Goal: Task Accomplishment & Management: Use online tool/utility

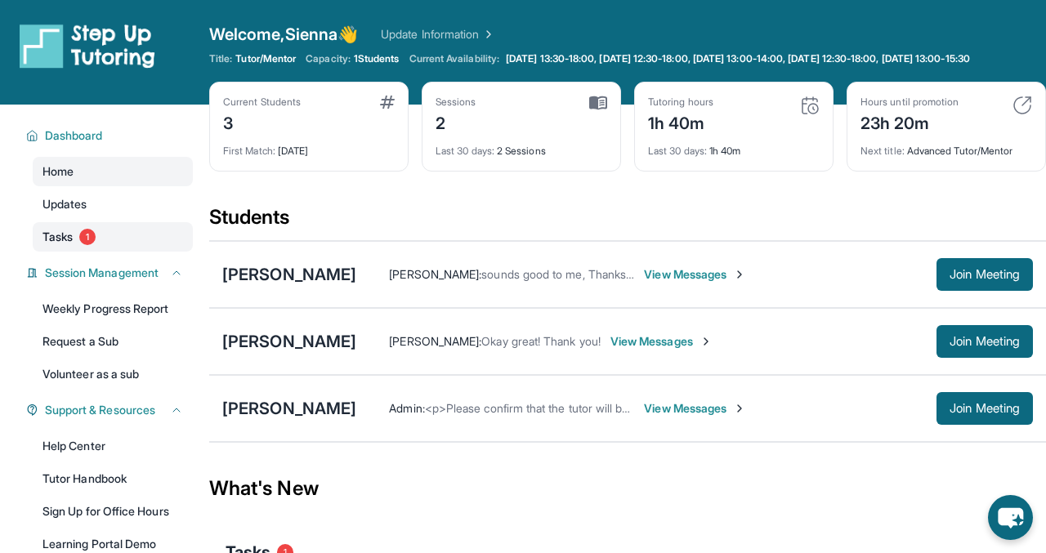
click at [87, 252] on link "Tasks 1" at bounding box center [113, 236] width 160 height 29
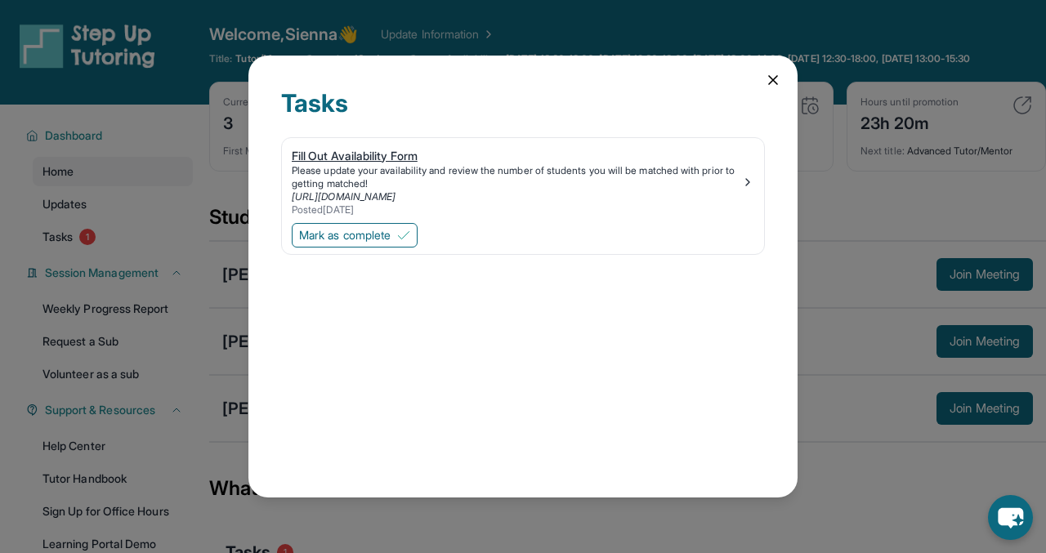
click at [476, 185] on div "Please update your availability and review the number of students you will be m…" at bounding box center [517, 177] width 450 height 26
click at [777, 74] on icon at bounding box center [773, 80] width 16 height 16
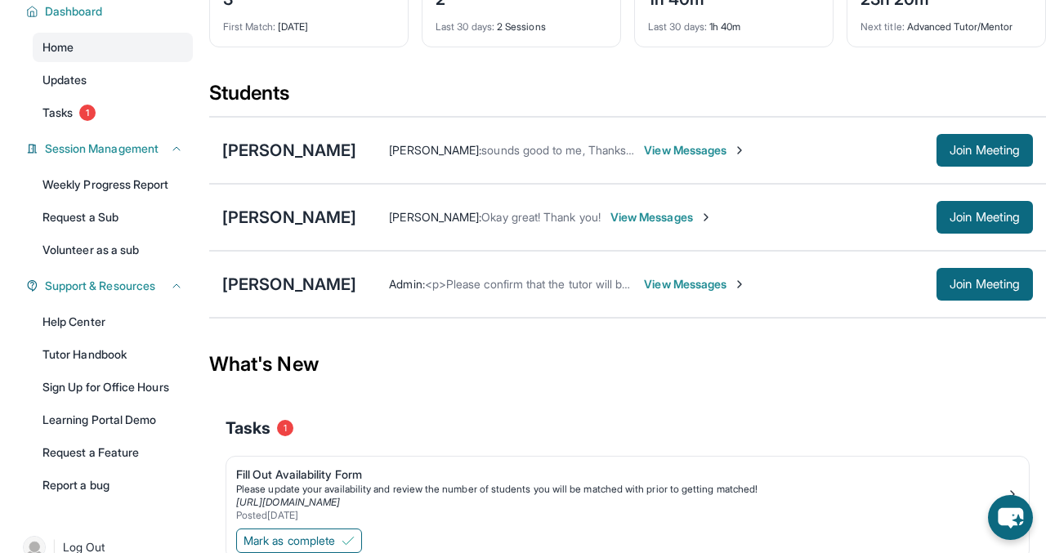
scroll to position [143, 0]
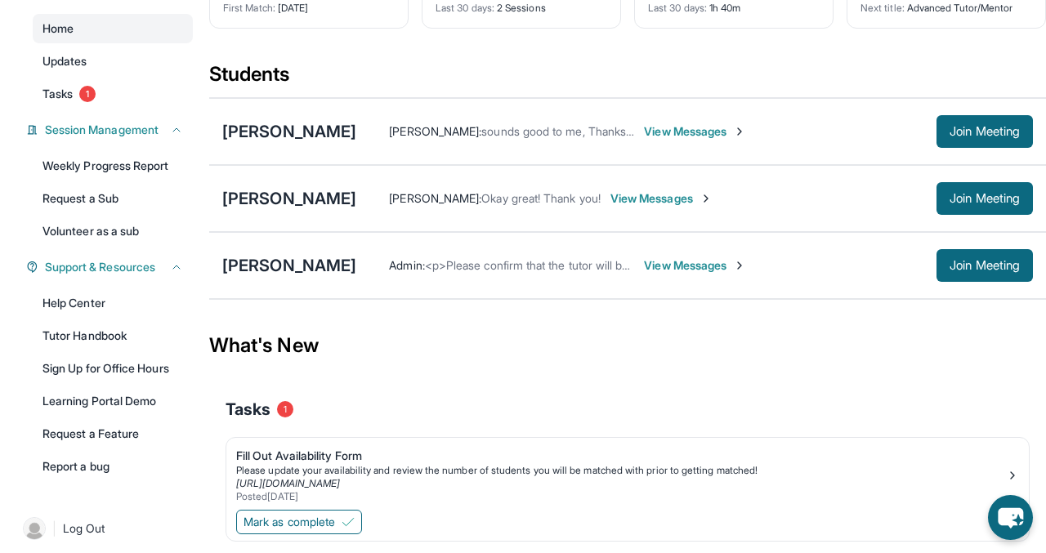
click at [644, 270] on span "View Messages" at bounding box center [695, 265] width 102 height 16
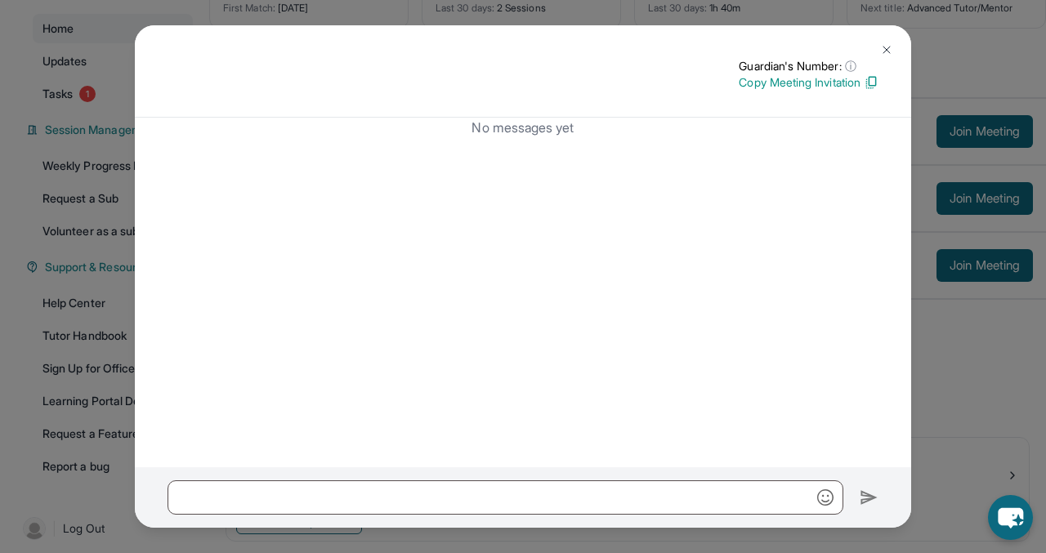
click at [891, 43] on img at bounding box center [886, 49] width 13 height 13
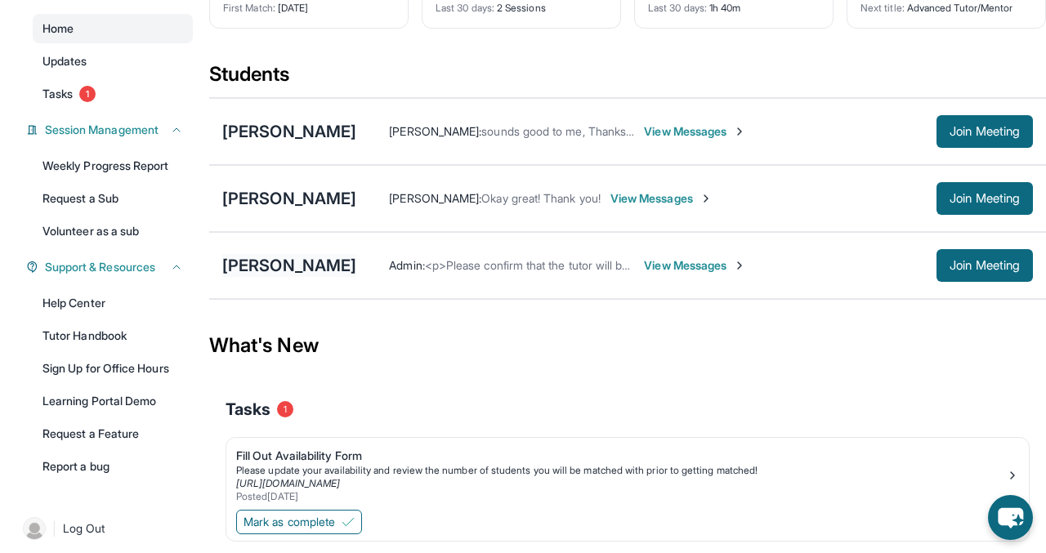
click at [264, 274] on div "Yunxi Li" at bounding box center [289, 265] width 134 height 23
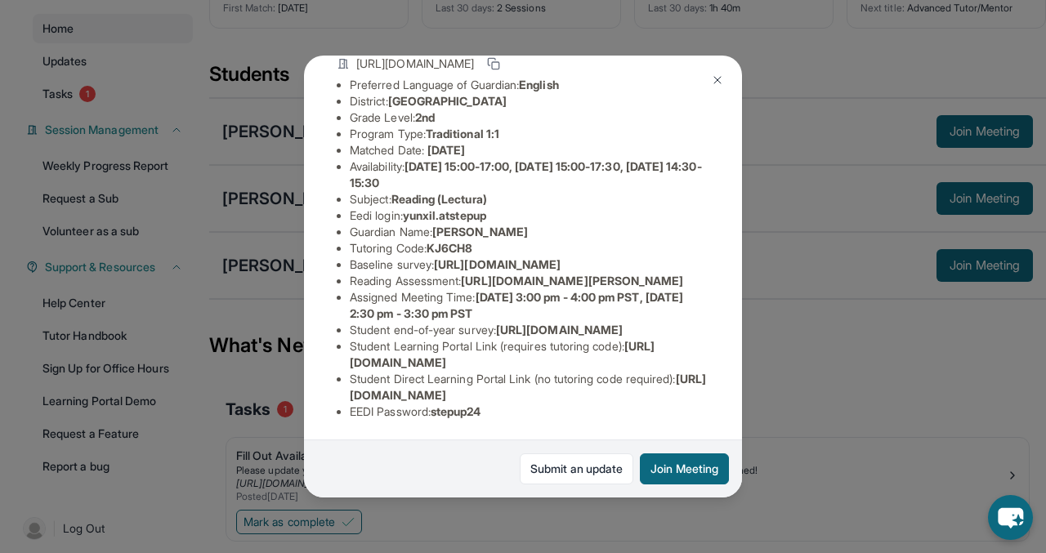
scroll to position [213, 0]
click at [714, 86] on img at bounding box center [717, 80] width 13 height 13
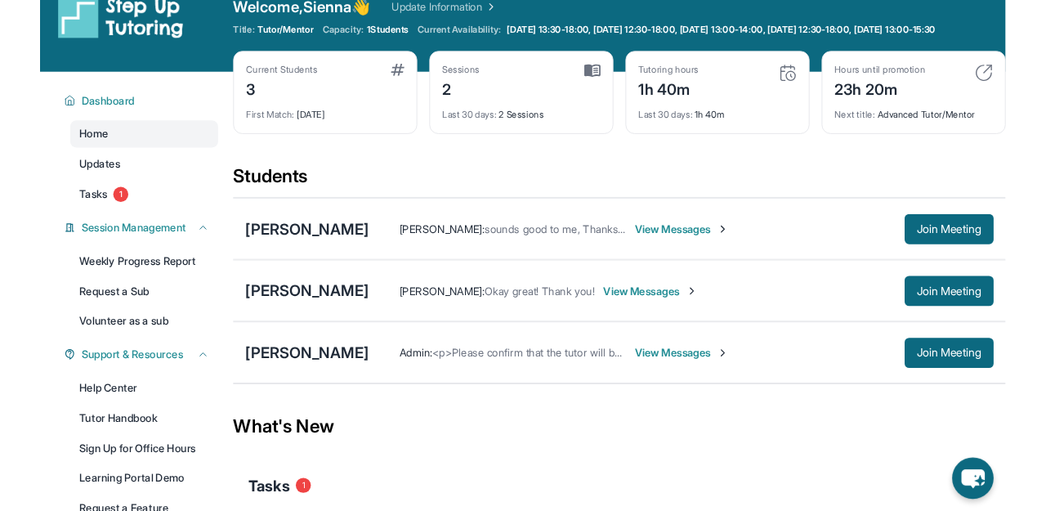
scroll to position [0, 0]
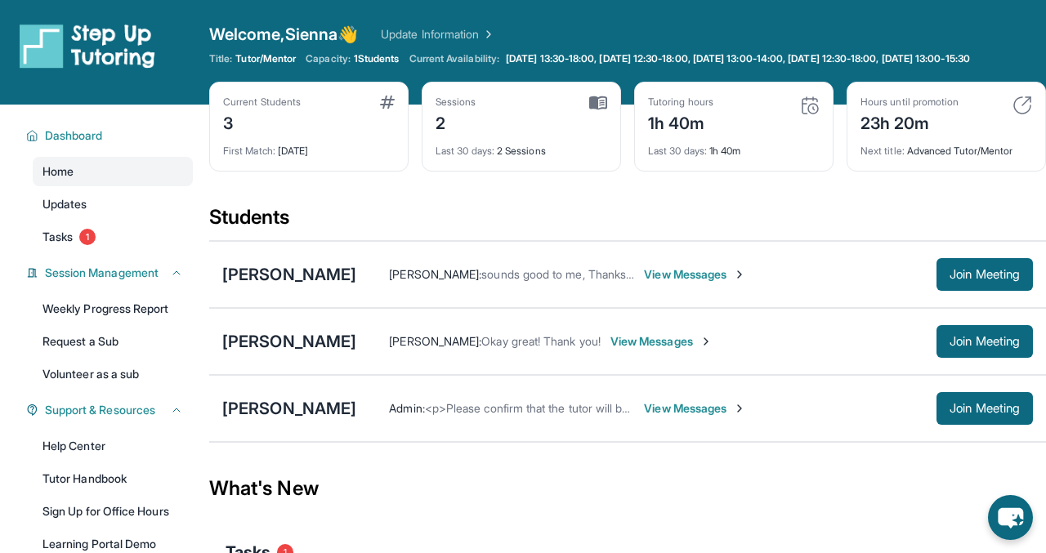
click at [465, 27] on link "Update Information" at bounding box center [438, 34] width 114 height 16
click at [463, 34] on link "Update Information" at bounding box center [438, 34] width 114 height 16
click at [262, 411] on div "Yunxi Li" at bounding box center [289, 408] width 134 height 23
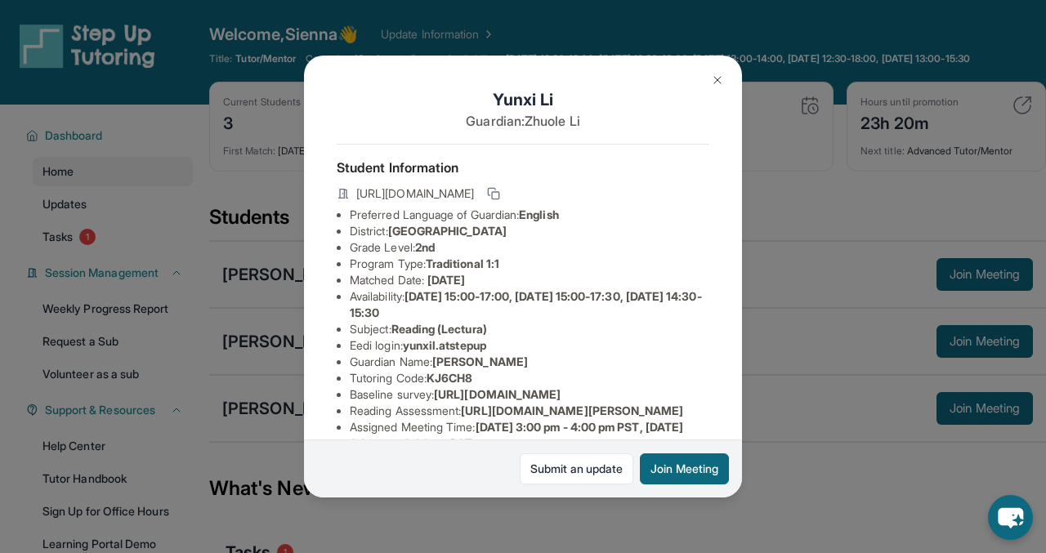
drag, startPoint x: 581, startPoint y: 232, endPoint x: 395, endPoint y: 235, distance: 186.4
click at [395, 235] on li "District: Berryessa Union School District" at bounding box center [530, 231] width 360 height 16
copy span "Berryessa Union School District"
click at [723, 85] on img at bounding box center [717, 80] width 13 height 13
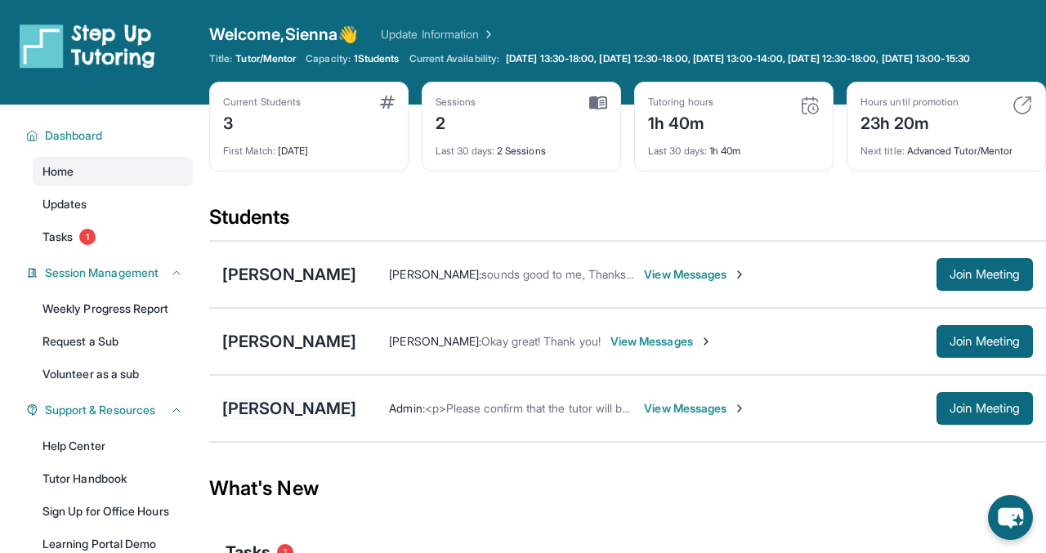
click at [240, 417] on div "Yunxi Li" at bounding box center [289, 408] width 134 height 23
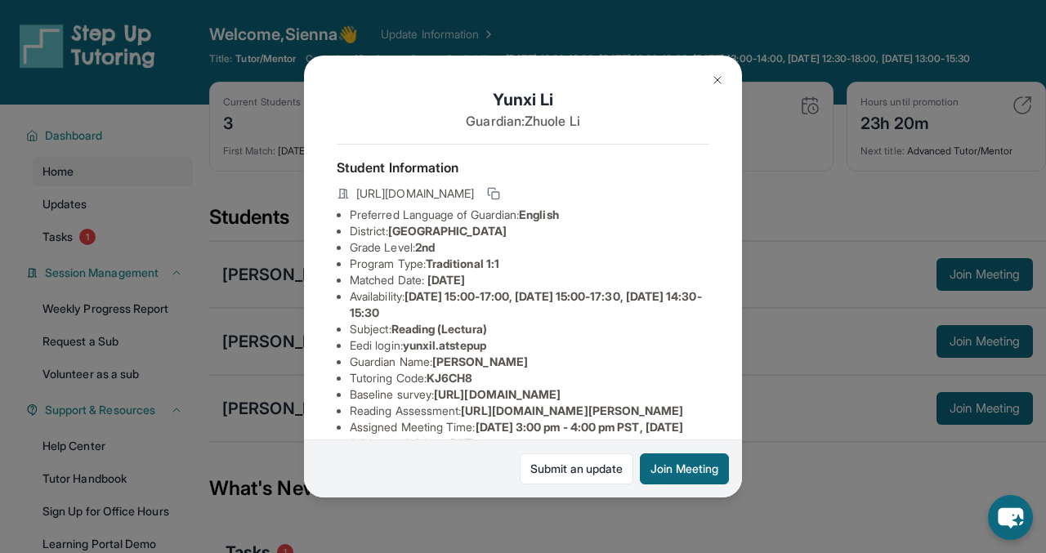
click at [720, 80] on img at bounding box center [717, 80] width 13 height 13
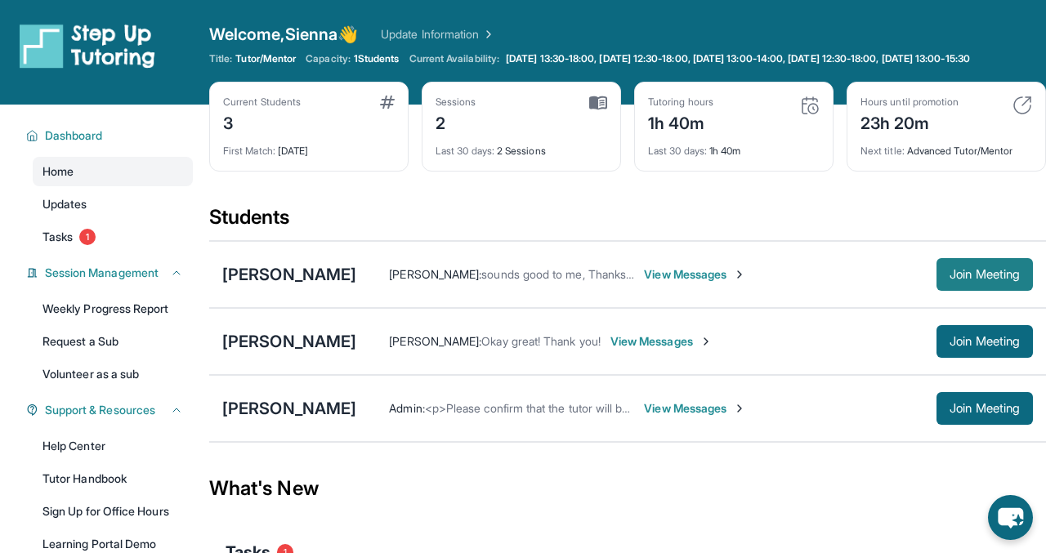
click at [978, 280] on span "Join Meeting" at bounding box center [985, 275] width 70 height 10
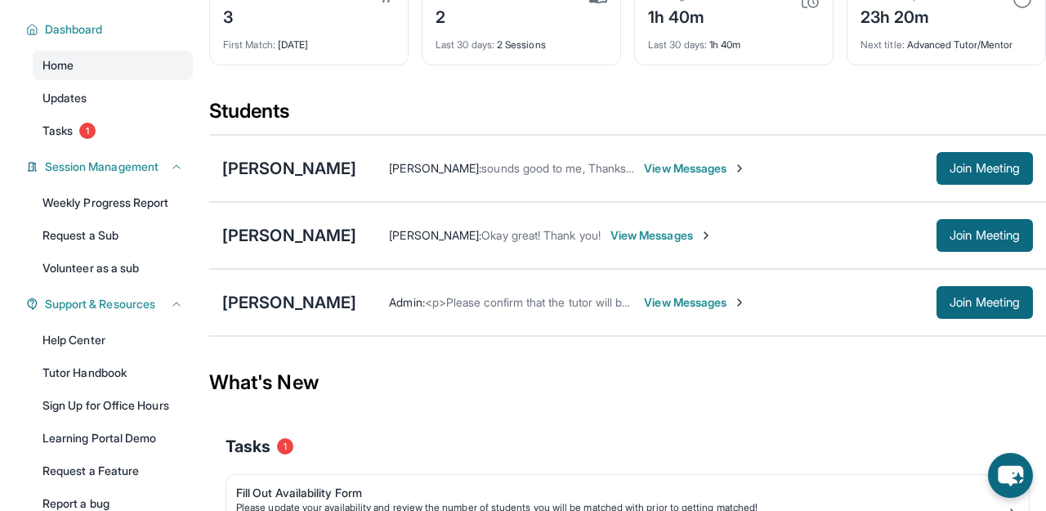
scroll to position [110, 0]
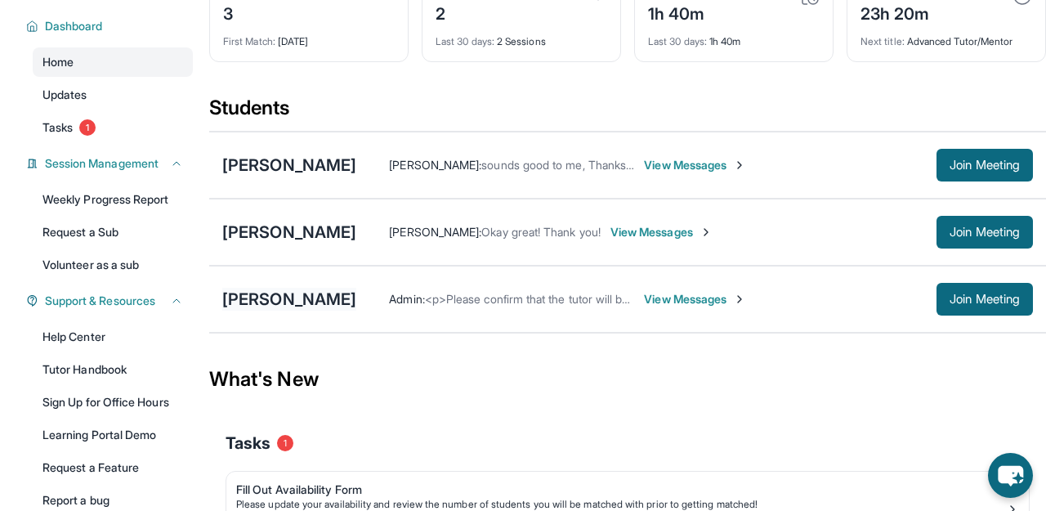
click at [266, 311] on div "[PERSON_NAME]" at bounding box center [289, 299] width 134 height 23
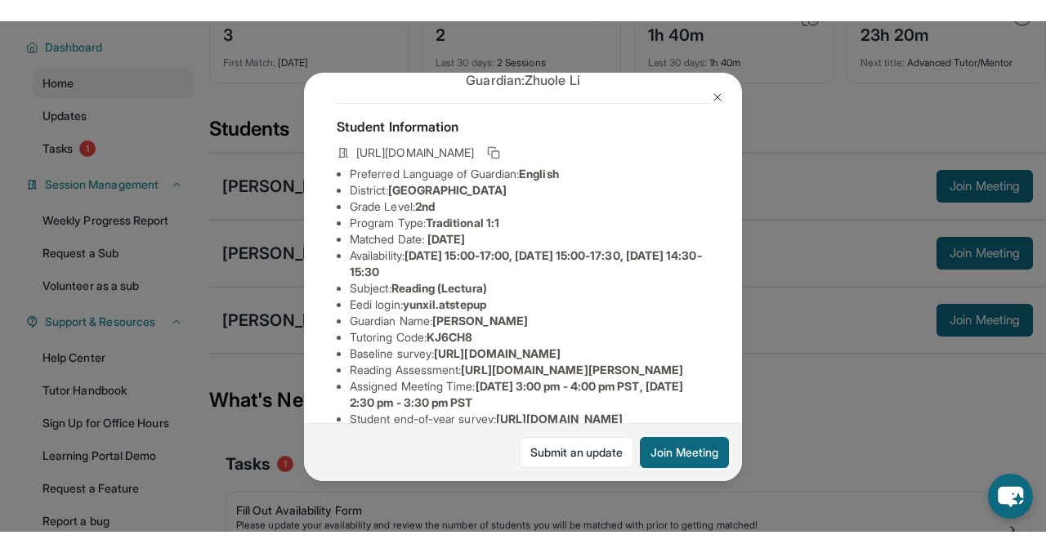
scroll to position [85, 0]
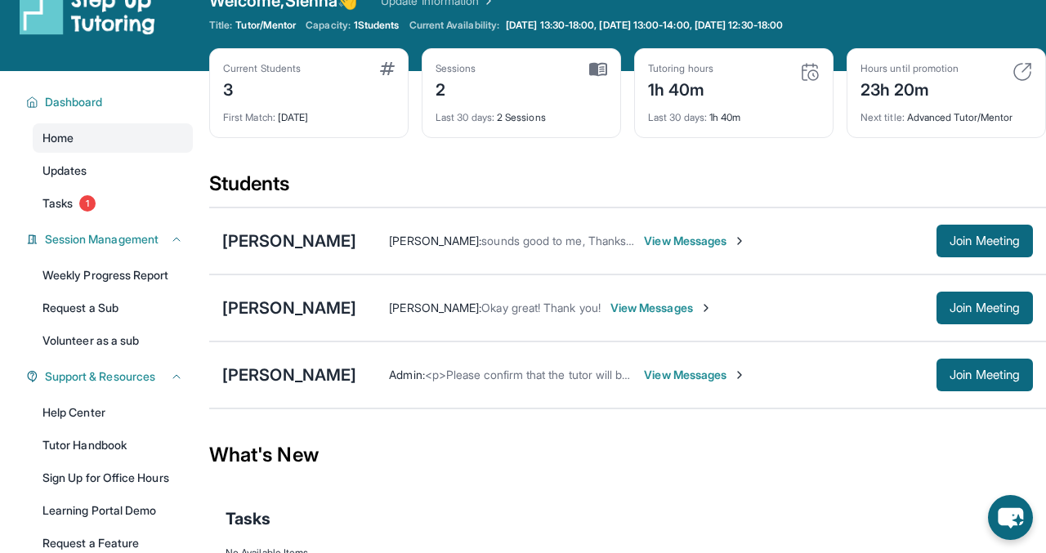
scroll to position [35, 0]
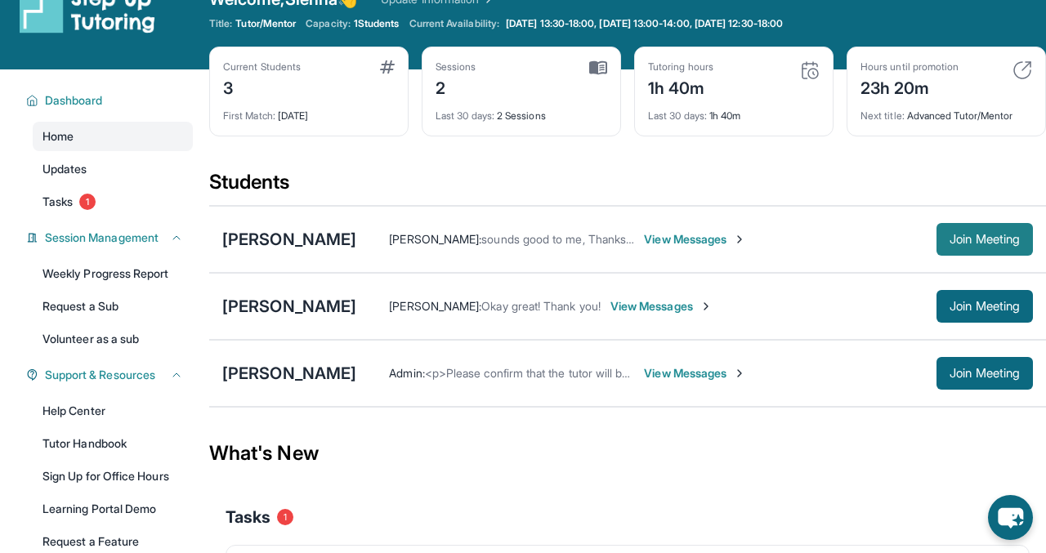
click at [973, 242] on span "Join Meeting" at bounding box center [985, 240] width 70 height 10
click at [308, 235] on div "[PERSON_NAME]" at bounding box center [289, 239] width 134 height 23
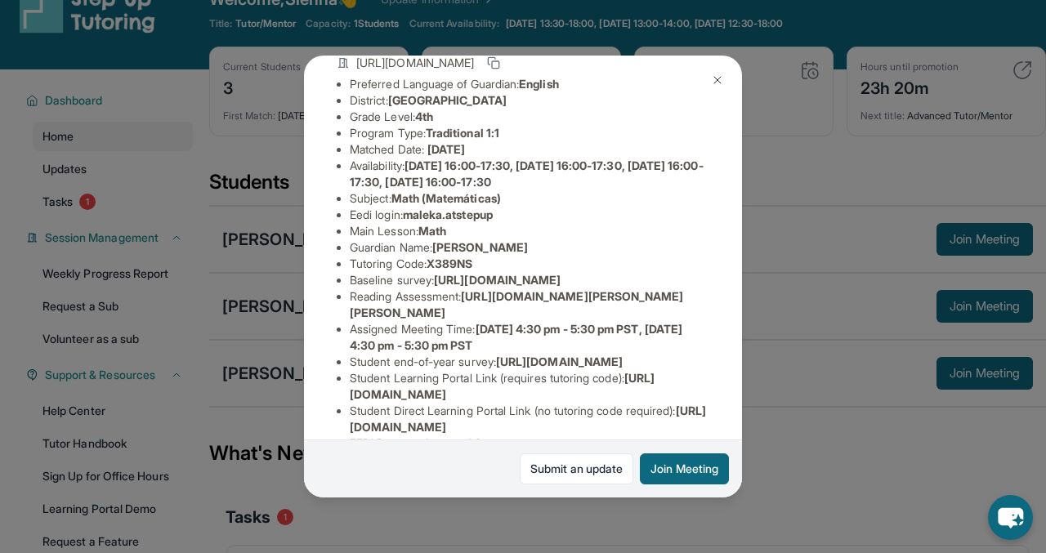
scroll to position [34, 0]
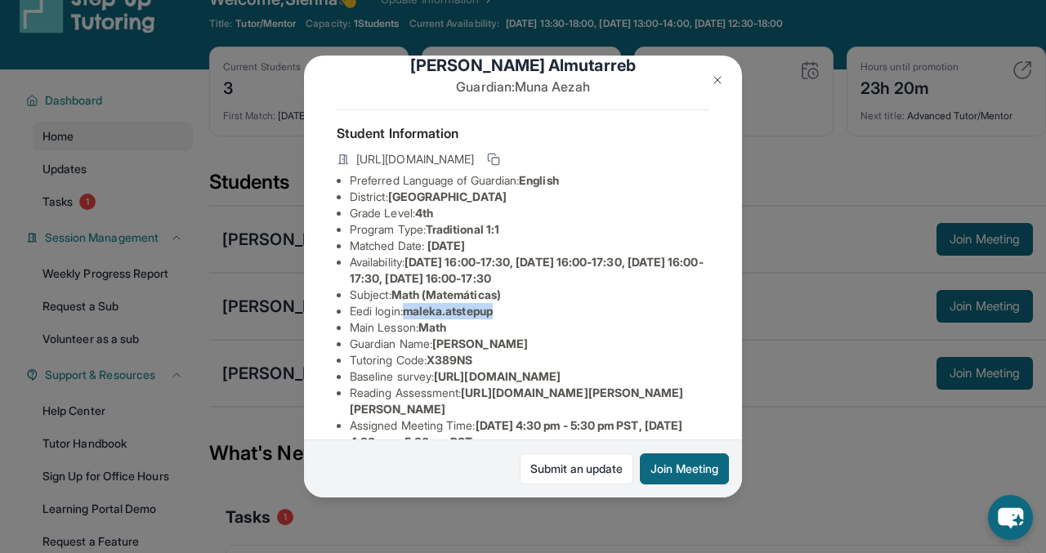
drag, startPoint x: 526, startPoint y: 311, endPoint x: 412, endPoint y: 312, distance: 114.4
click at [412, 311] on li "Eedi login : maleka.atstepup" at bounding box center [530, 311] width 360 height 16
copy span "maleka.atstepup"
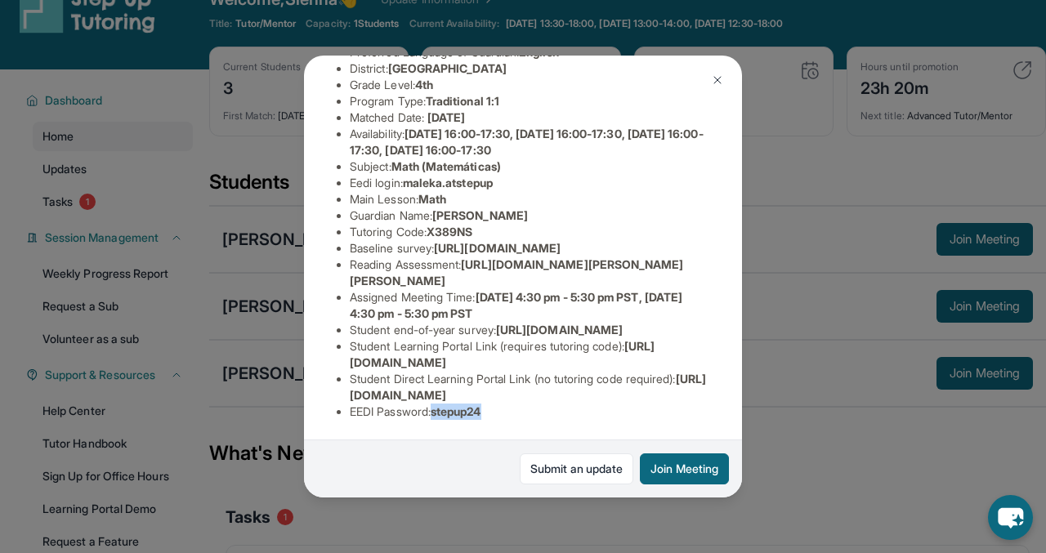
drag, startPoint x: 499, startPoint y: 414, endPoint x: 440, endPoint y: 412, distance: 59.7
click at [440, 412] on li "EEDI Password : stepup24" at bounding box center [530, 412] width 360 height 16
copy span "stepup24"
